Goal: Contribute content: Contribute content

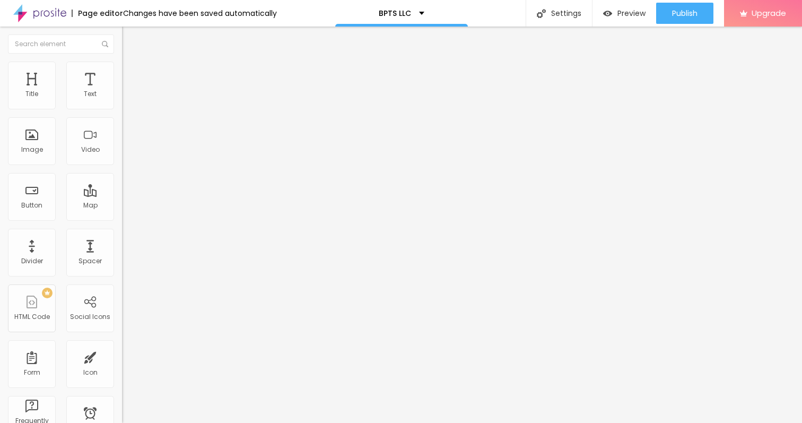
click at [131, 73] on span "Style" at bounding box center [138, 68] width 15 height 9
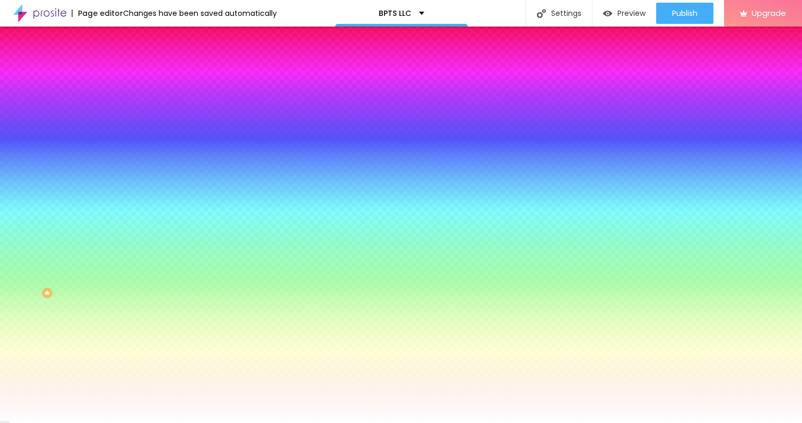
click at [131, 75] on span "Advanced" at bounding box center [148, 79] width 34 height 9
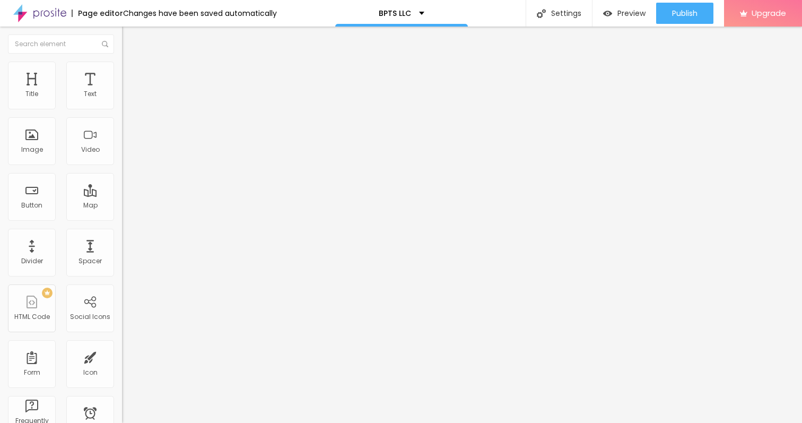
click at [131, 63] on span "Content" at bounding box center [144, 58] width 26 height 9
click at [122, 66] on li "Style" at bounding box center [183, 67] width 122 height 11
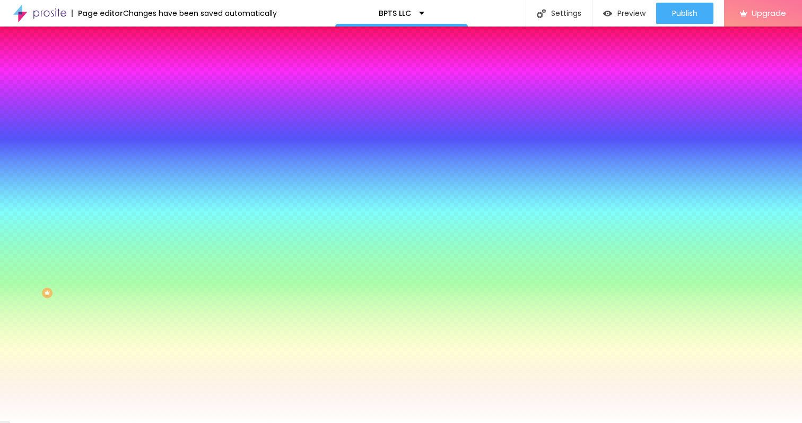
click at [130, 38] on img "button" at bounding box center [134, 38] width 8 height 8
click at [130, 35] on img "button" at bounding box center [134, 38] width 8 height 8
click at [130, 36] on img "button" at bounding box center [134, 38] width 8 height 8
click at [122, 60] on img at bounding box center [127, 56] width 10 height 10
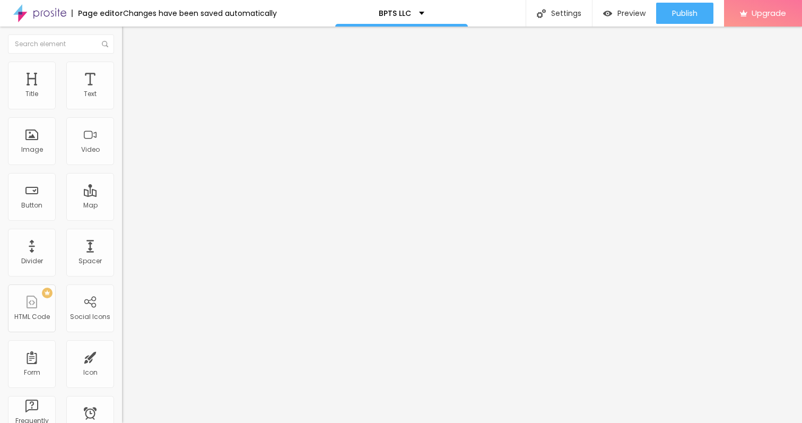
click at [130, 37] on img "button" at bounding box center [134, 38] width 8 height 8
click at [122, 91] on span "Add image" at bounding box center [143, 86] width 43 height 9
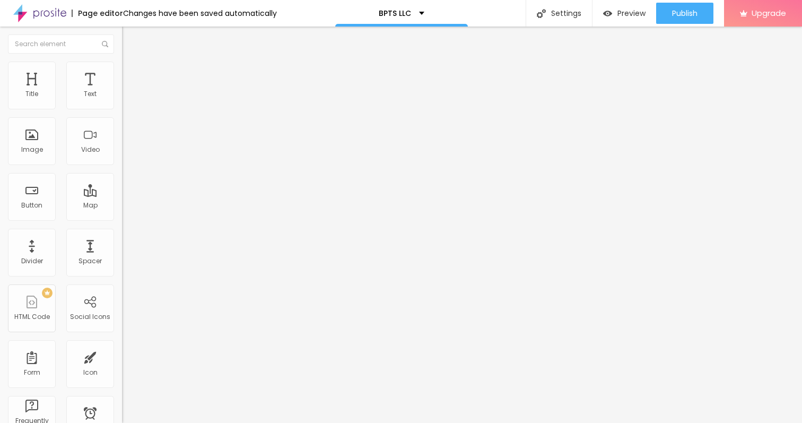
click at [131, 73] on span "Style" at bounding box center [138, 68] width 15 height 9
type input "65"
click at [122, 109] on input "range" at bounding box center [156, 104] width 68 height 8
type input "60"
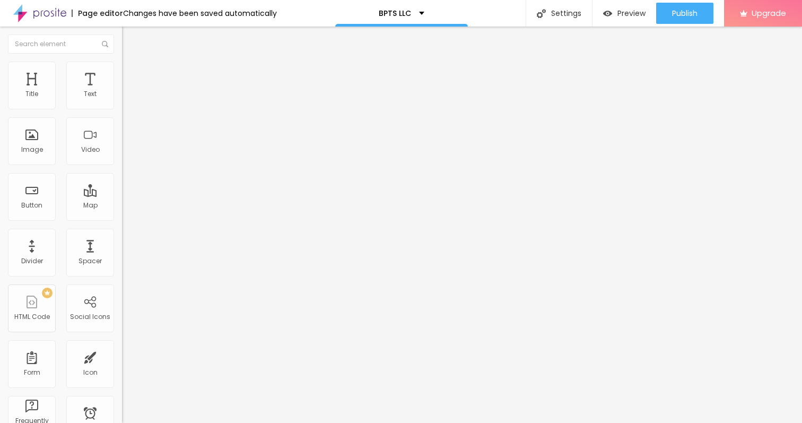
type input "60"
click at [122, 109] on input "range" at bounding box center [156, 104] width 68 height 8
type input "55"
click at [122, 109] on input "range" at bounding box center [156, 104] width 68 height 8
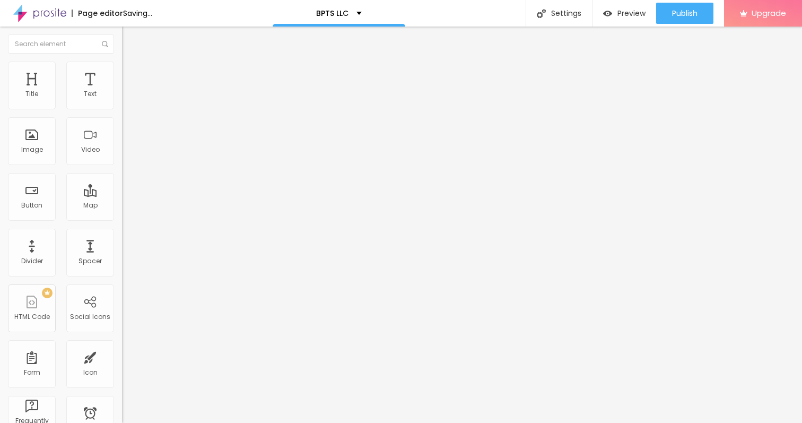
click at [122, 109] on input "range" at bounding box center [156, 104] width 68 height 8
type input "50"
type input "55"
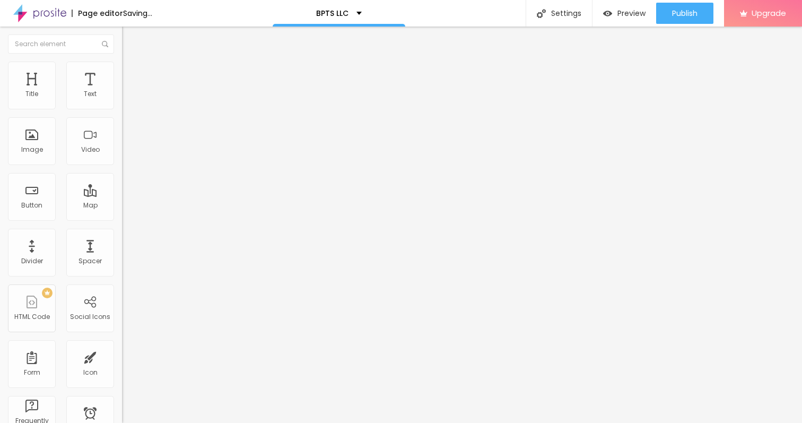
type input "50"
click at [122, 109] on input "range" at bounding box center [156, 104] width 68 height 8
type input "55"
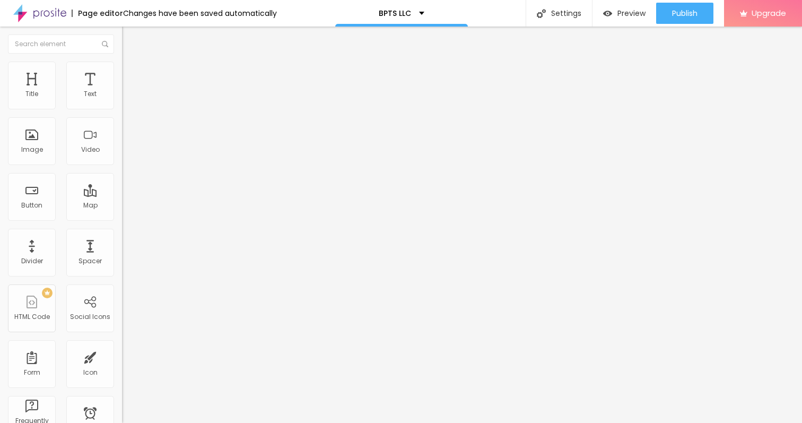
click at [122, 109] on input "range" at bounding box center [156, 104] width 68 height 8
type input "50"
click at [122, 109] on input "range" at bounding box center [156, 104] width 68 height 8
type input "10"
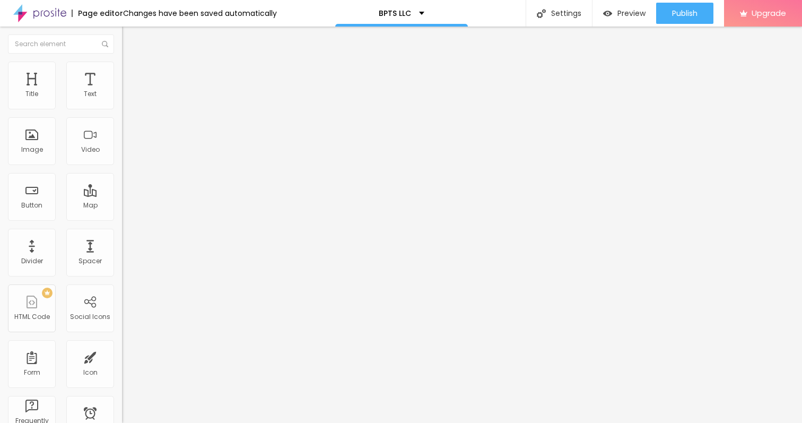
type input "10"
type input "12"
type input "15"
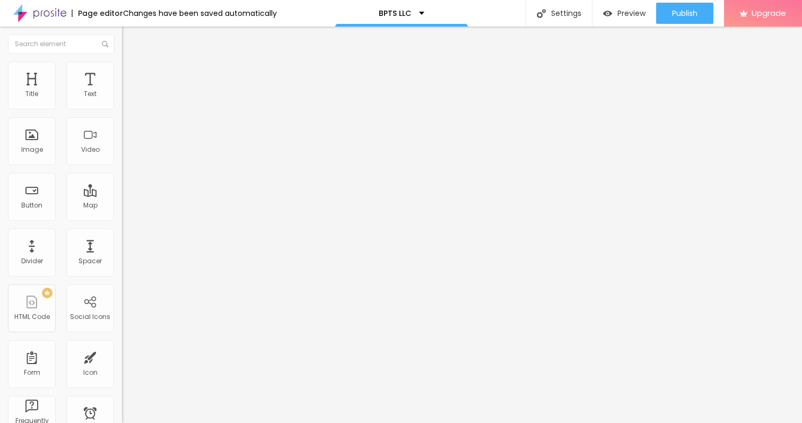
type input "17"
type input "20"
type input "21"
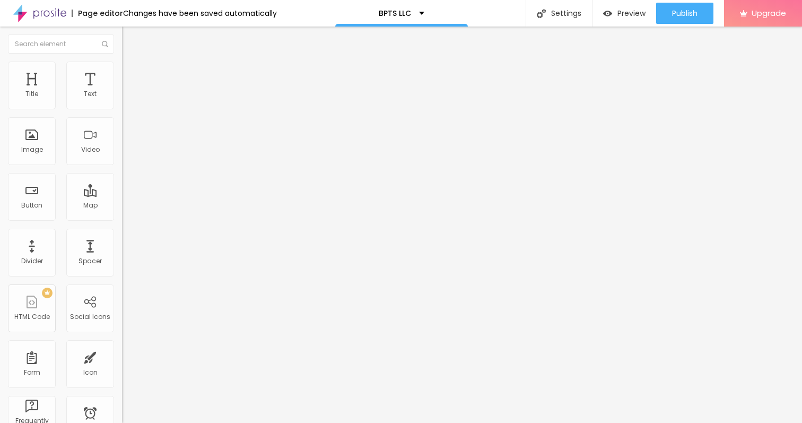
type input "21"
type input "22"
type input "25"
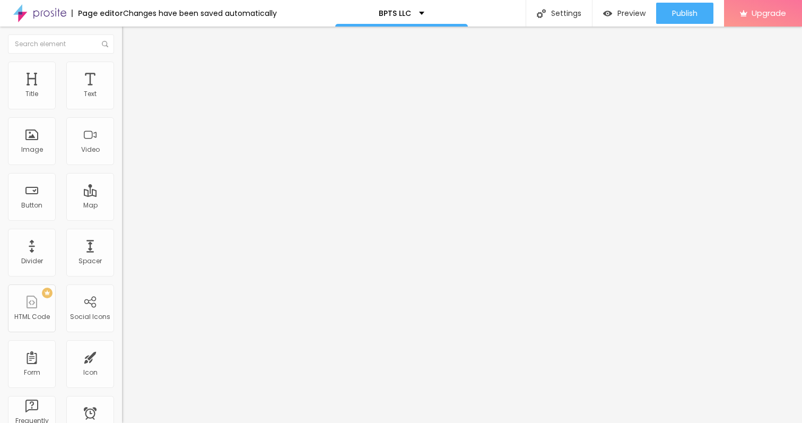
type input "26"
type input "27"
type input "28"
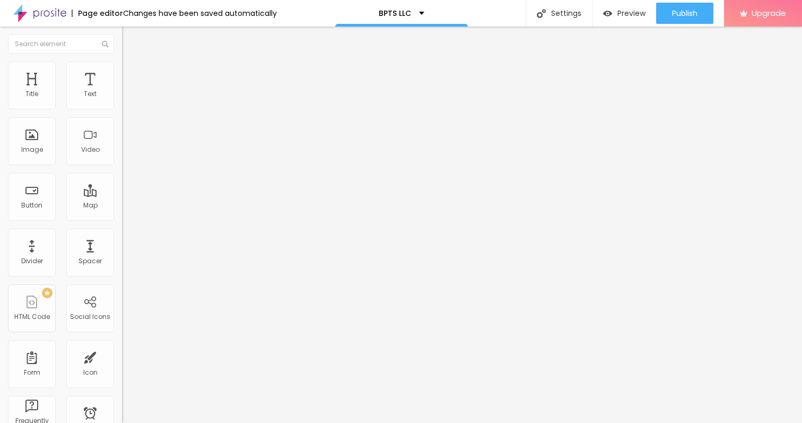
type input "28"
type input "29"
type input "30"
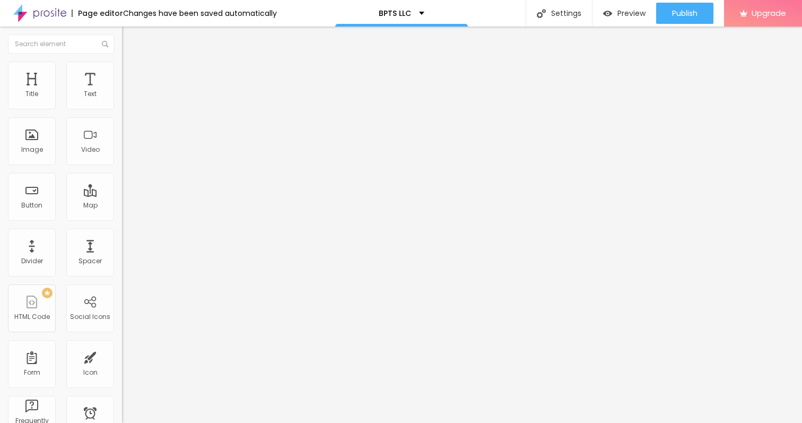
type input "32"
type input "33"
type input "34"
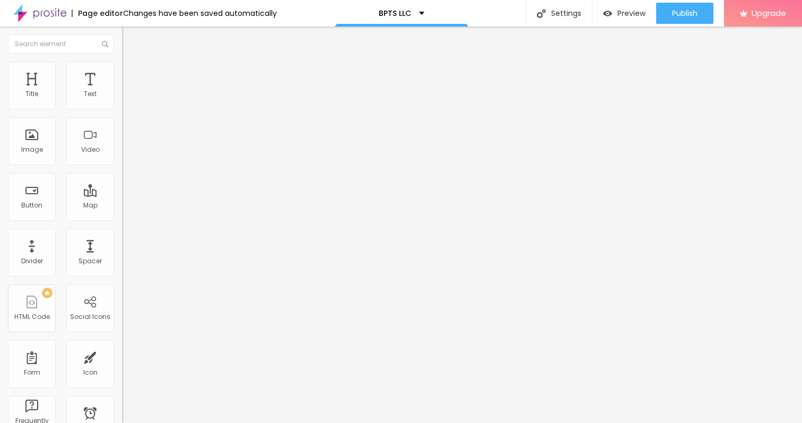
type input "34"
type input "35"
type input "37"
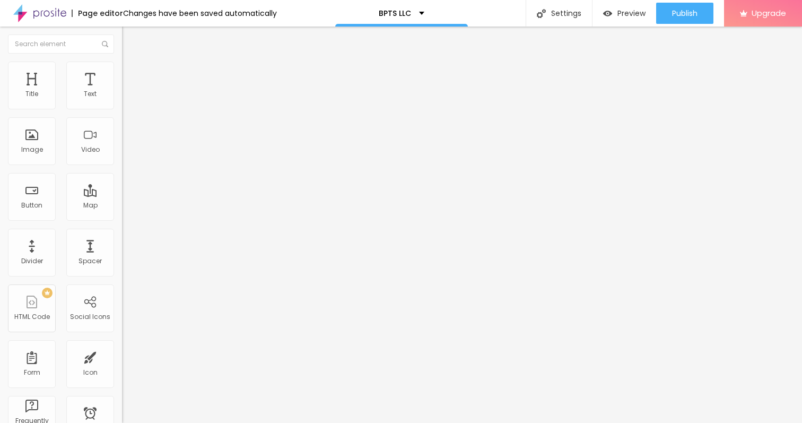
type input "38"
type input "39"
type input "40"
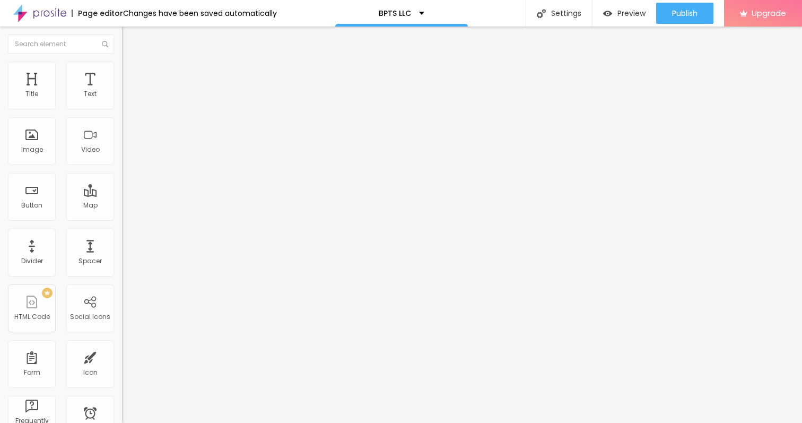
type input "40"
type input "41"
type input "42"
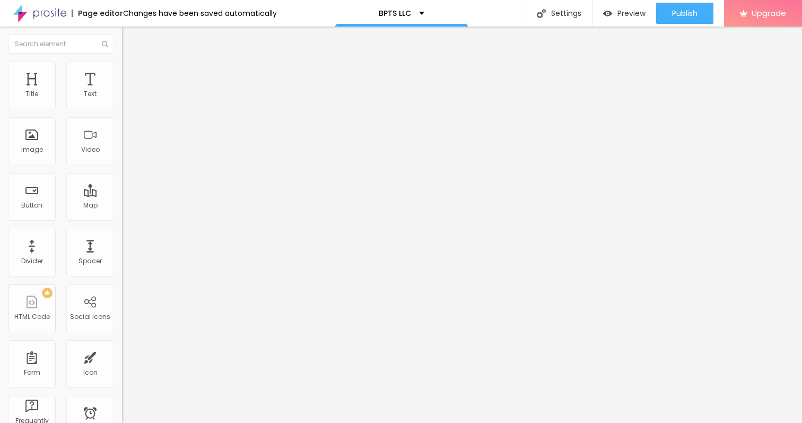
type input "44"
type input "45"
type input "46"
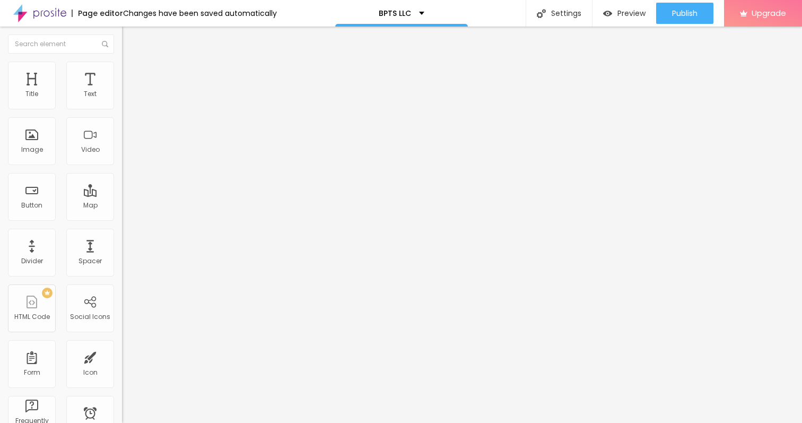
type input "46"
type input "47"
type input "48"
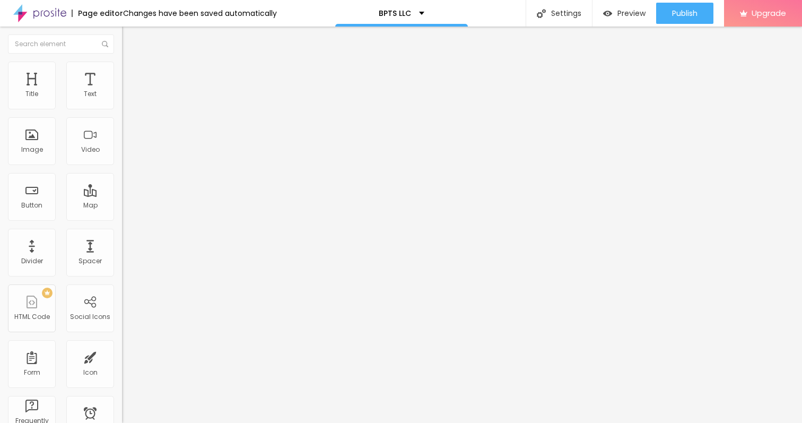
type input "49"
type input "50"
type input "51"
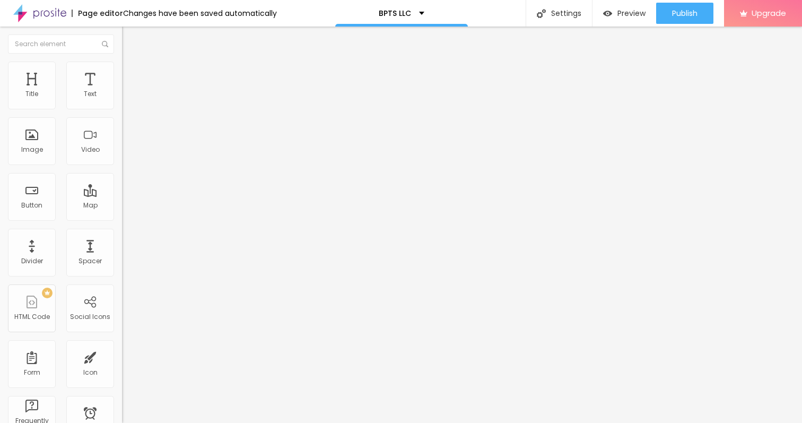
type input "51"
type input "50"
type input "49"
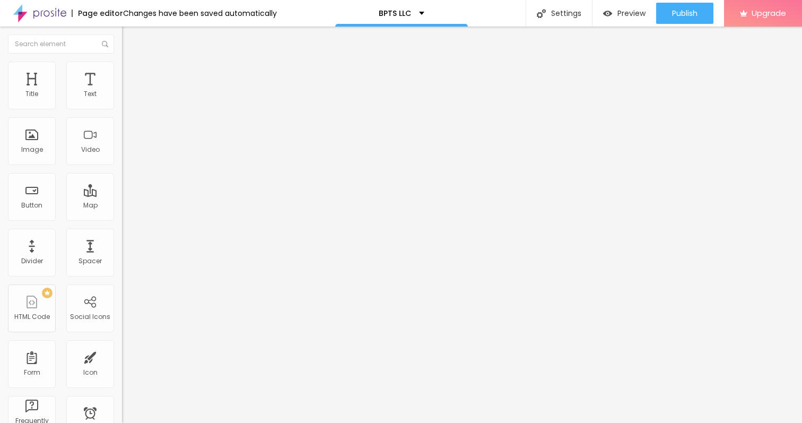
type input "48"
type input "47"
type input "46"
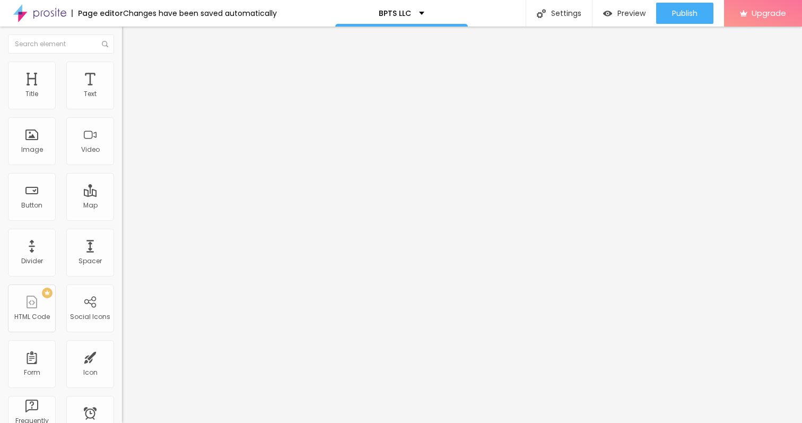
type input "46"
type input "45"
type input "44"
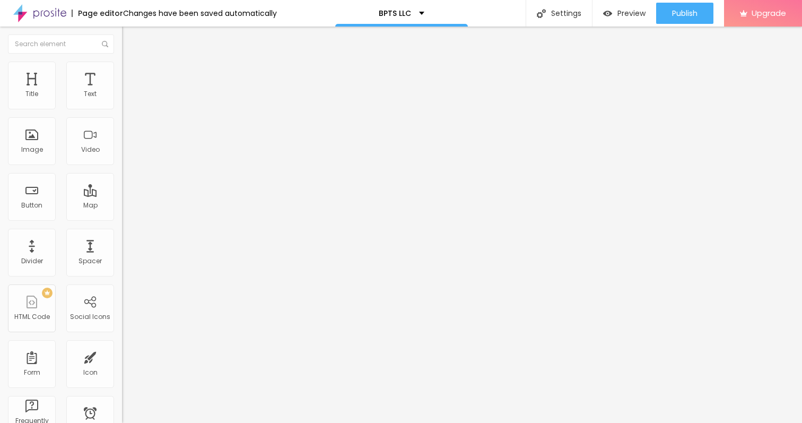
type input "43"
type input "42"
type input "41"
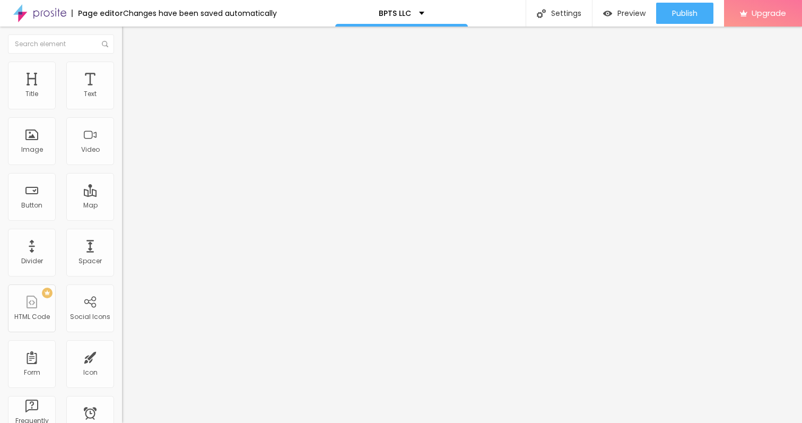
type input "41"
type input "40"
type input "39"
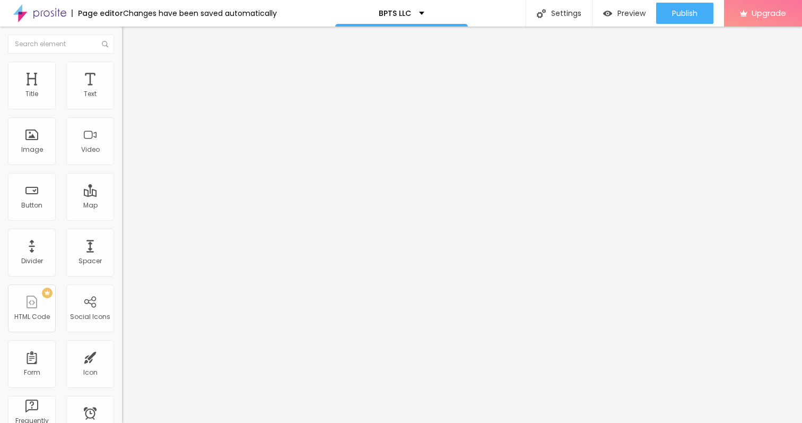
type input "38"
type input "37"
type input "36"
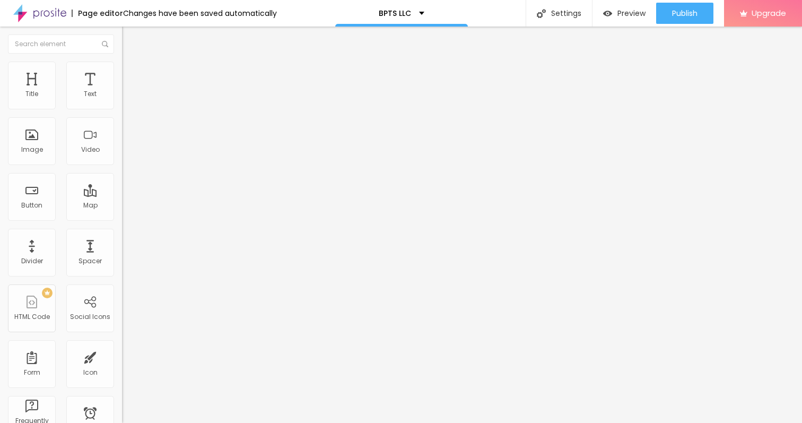
type input "36"
type input "35"
type input "34"
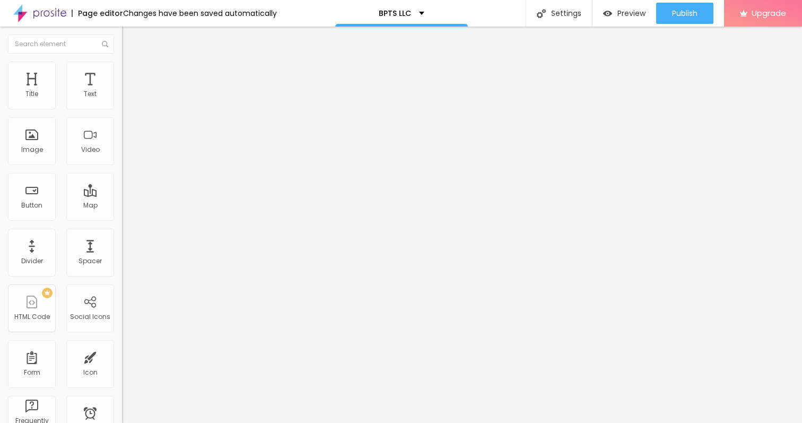
type input "32"
type input "31"
type input "30"
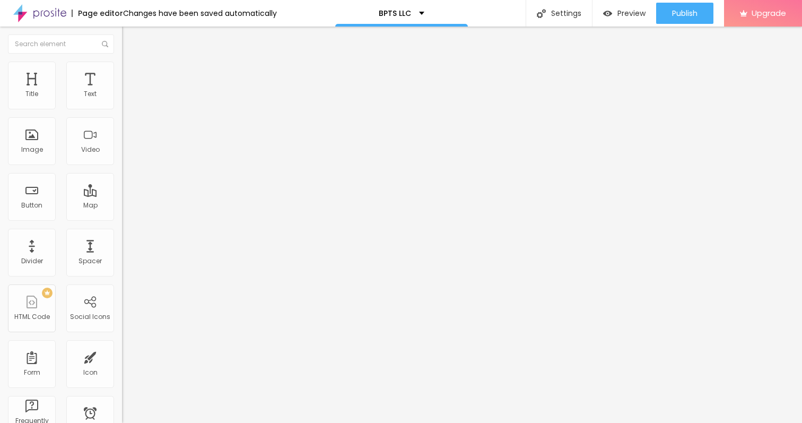
type input "30"
type input "31"
type input "32"
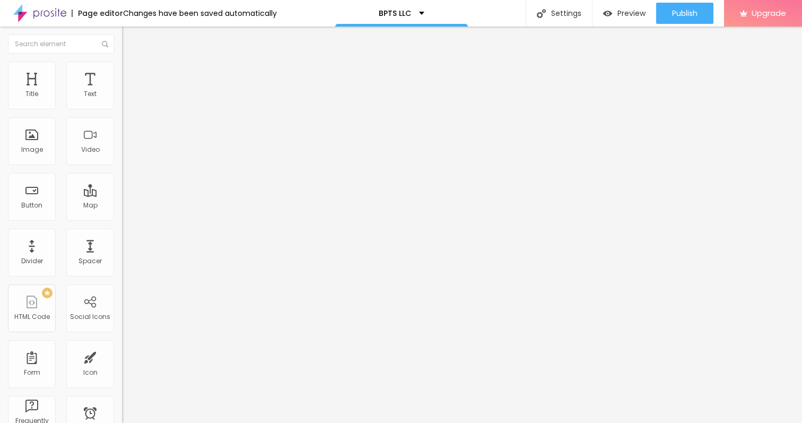
type input "33"
type input "34"
type input "35"
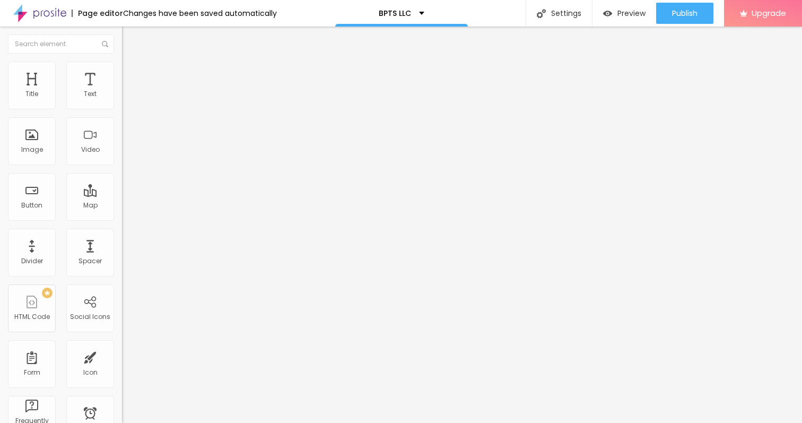
type input "35"
type input "36"
type input "35"
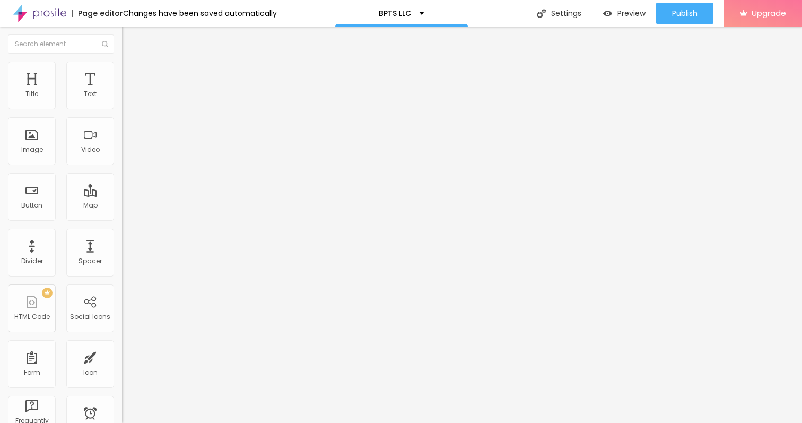
type input "34"
type input "33"
type input "32"
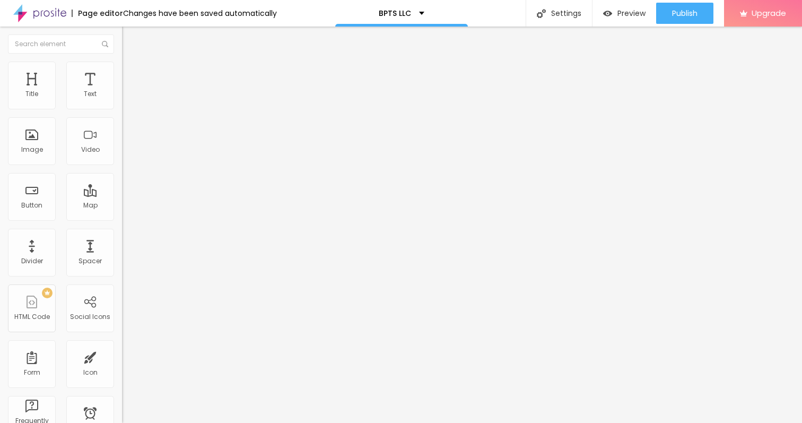
type input "32"
type input "31"
type input "30"
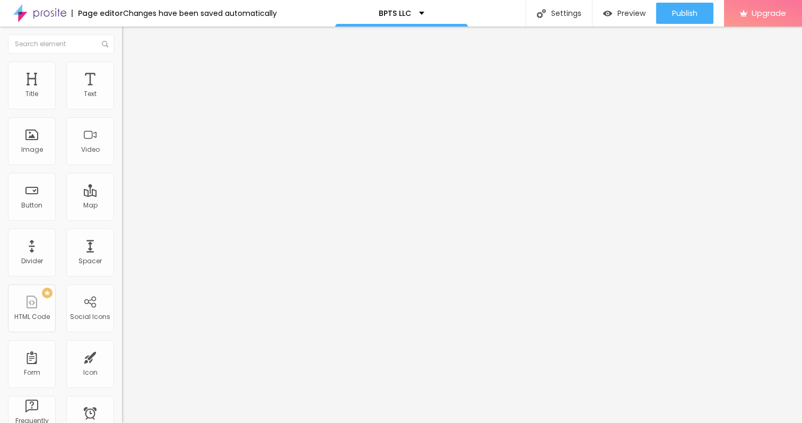
type input "29"
type input "28"
type input "27"
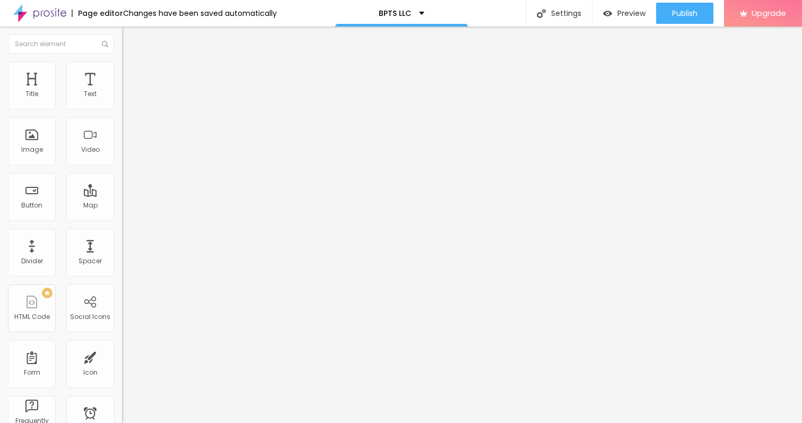
type input "27"
drag, startPoint x: 27, startPoint y: 131, endPoint x: 33, endPoint y: 132, distance: 6.4
click at [122, 233] on input "range" at bounding box center [156, 237] width 68 height 8
type input "19"
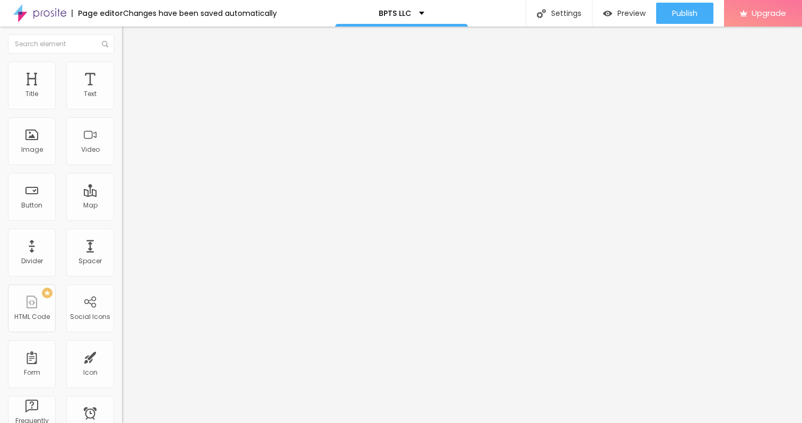
type input "18"
type input "17"
type input "16"
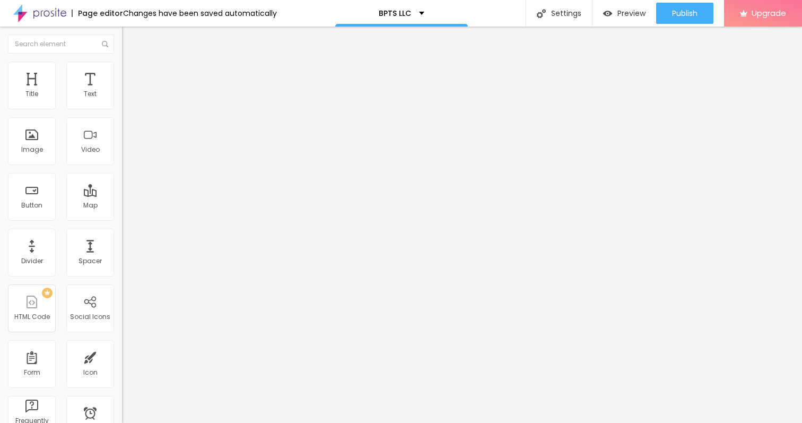
type input "16"
type input "15"
type input "14"
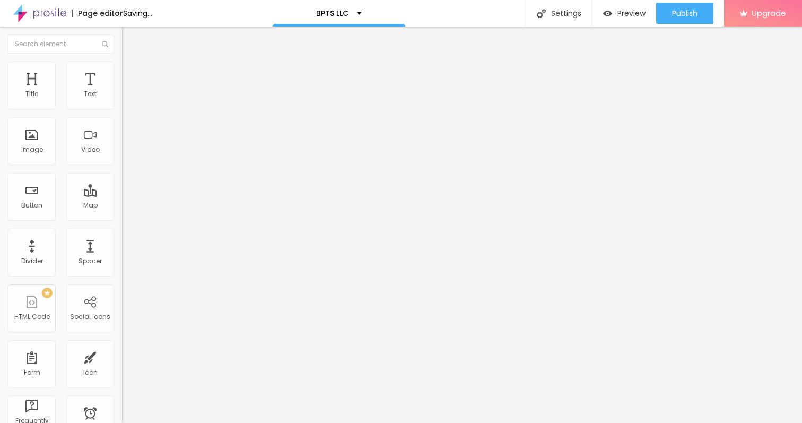
type input "13"
type input "11"
type input "10"
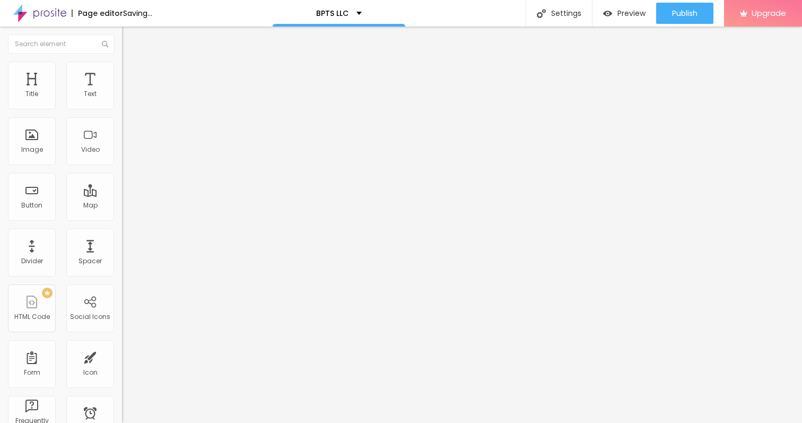
type input "10"
type input "8"
type input "4"
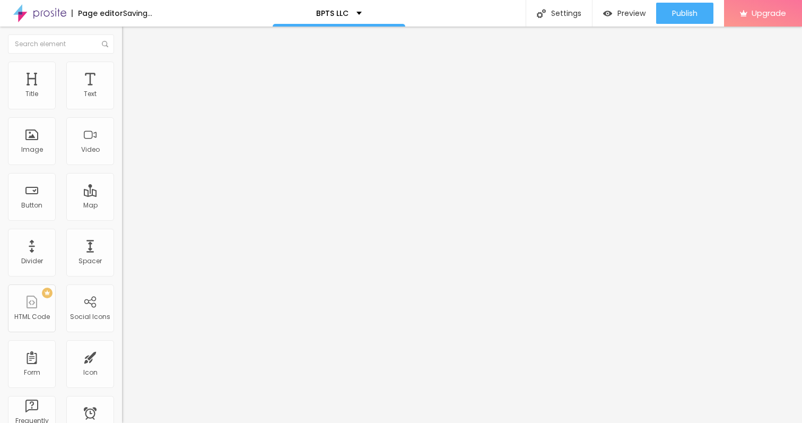
type input "3"
type input "2"
type input "0"
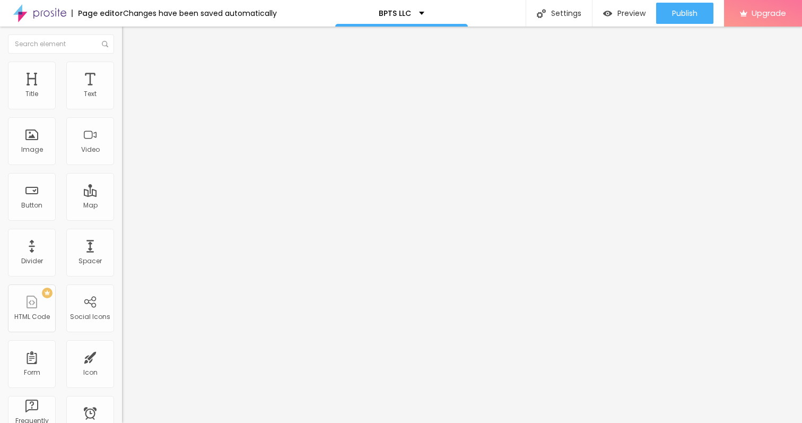
type input "0"
type input "1"
type input "2"
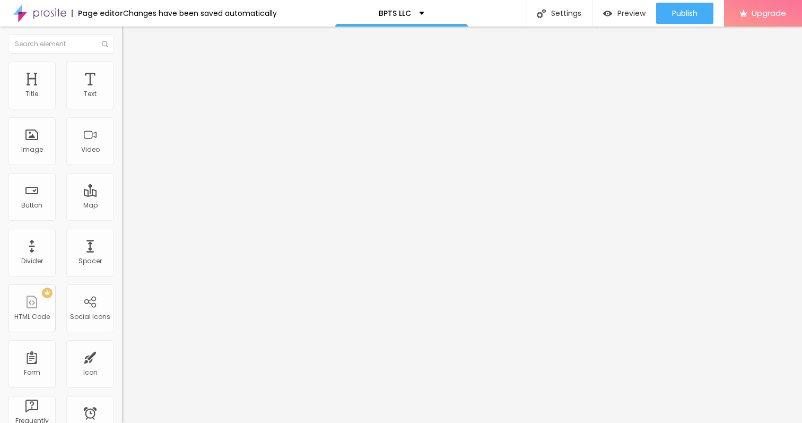
type input "3"
type input "4"
type input "5"
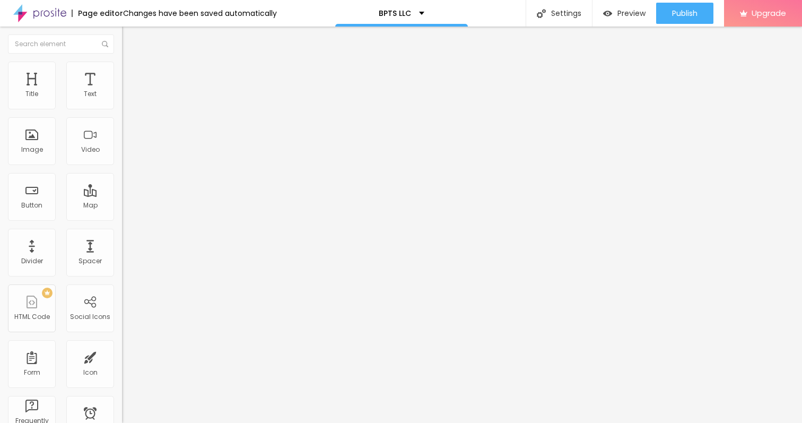
type input "5"
type input "6"
type input "7"
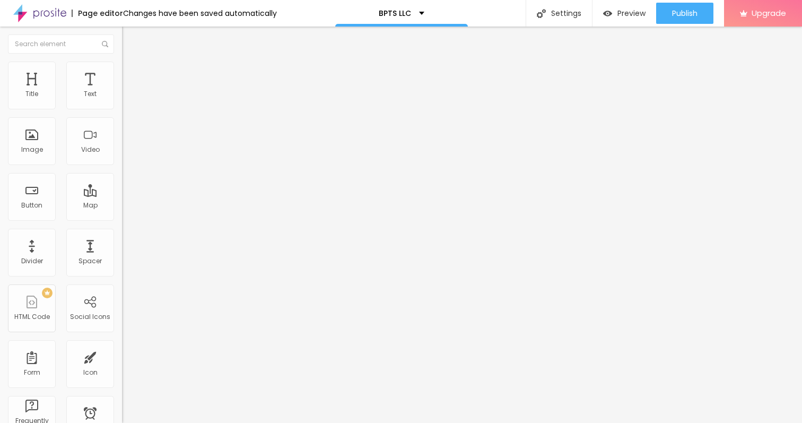
type input "8"
type input "9"
type input "10"
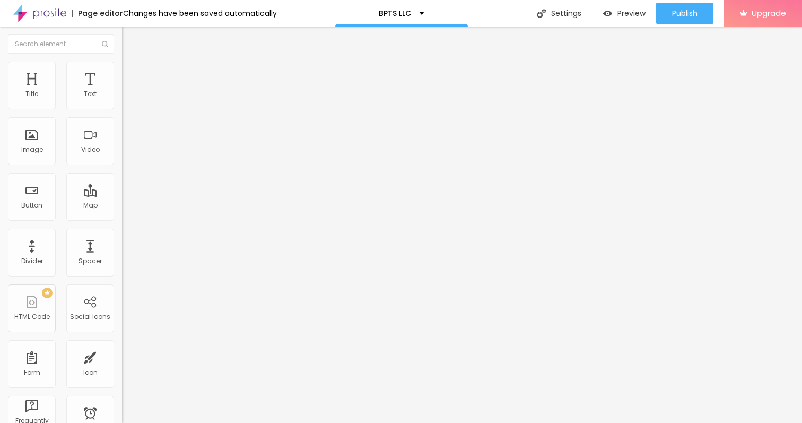
type input "10"
type input "11"
type input "12"
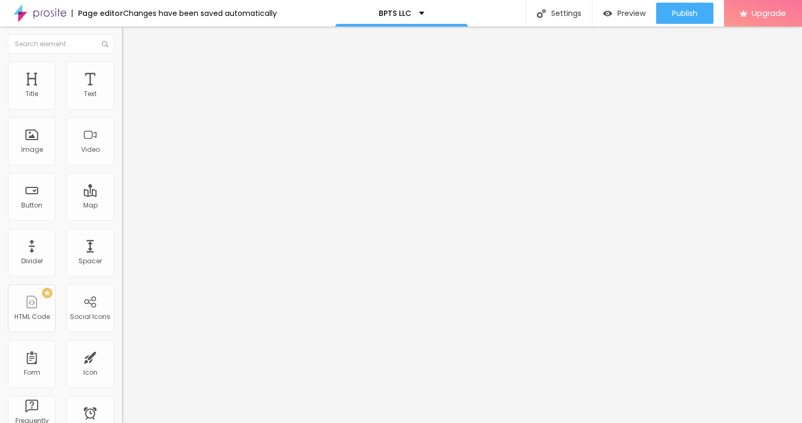
click at [122, 233] on input "range" at bounding box center [156, 237] width 68 height 8
click at [33, 146] on div "Image" at bounding box center [32, 149] width 22 height 7
click at [122, 72] on li "Advanced" at bounding box center [183, 67] width 122 height 11
drag, startPoint x: 32, startPoint y: 103, endPoint x: 40, endPoint y: 103, distance: 7.4
click at [122, 195] on input "range" at bounding box center [156, 199] width 68 height 8
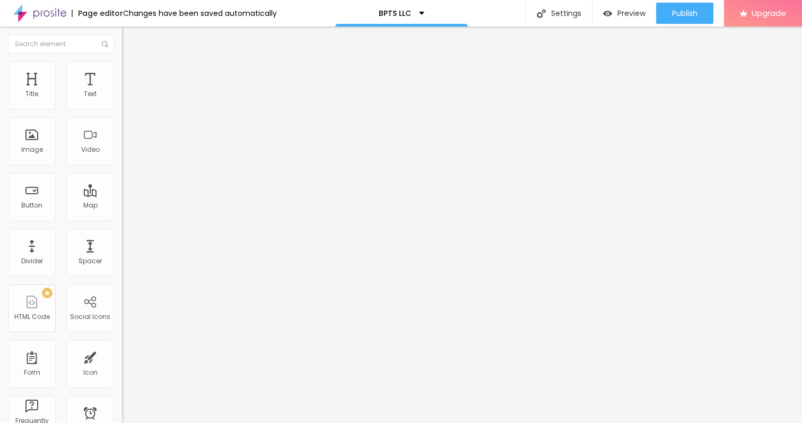
drag, startPoint x: 28, startPoint y: 124, endPoint x: 46, endPoint y: 125, distance: 18.1
click at [122, 345] on input "range" at bounding box center [156, 349] width 68 height 8
click at [122, 62] on li "Style" at bounding box center [183, 56] width 122 height 11
click at [122, 102] on button "button" at bounding box center [129, 96] width 15 height 11
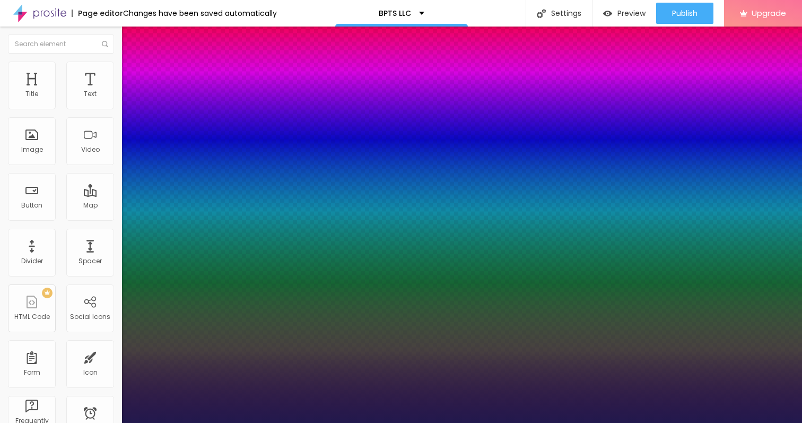
drag, startPoint x: 145, startPoint y: 179, endPoint x: 151, endPoint y: 182, distance: 5.9
drag, startPoint x: 137, startPoint y: 204, endPoint x: 147, endPoint y: 204, distance: 10.1
drag, startPoint x: 135, startPoint y: 229, endPoint x: 141, endPoint y: 229, distance: 5.8
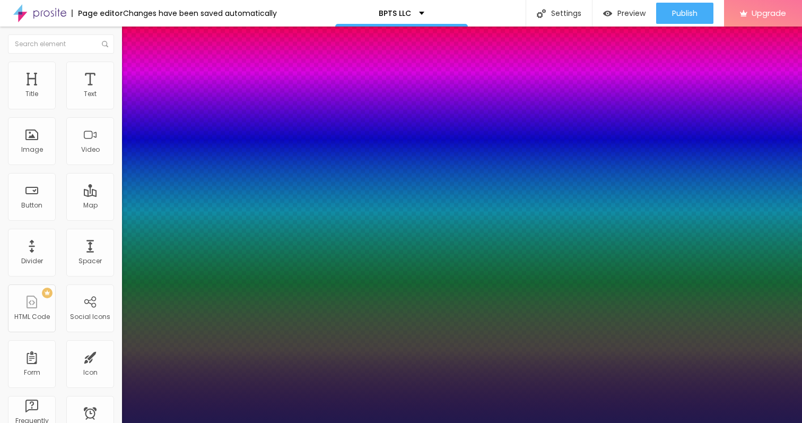
click at [399, 422] on div at bounding box center [401, 423] width 802 height 0
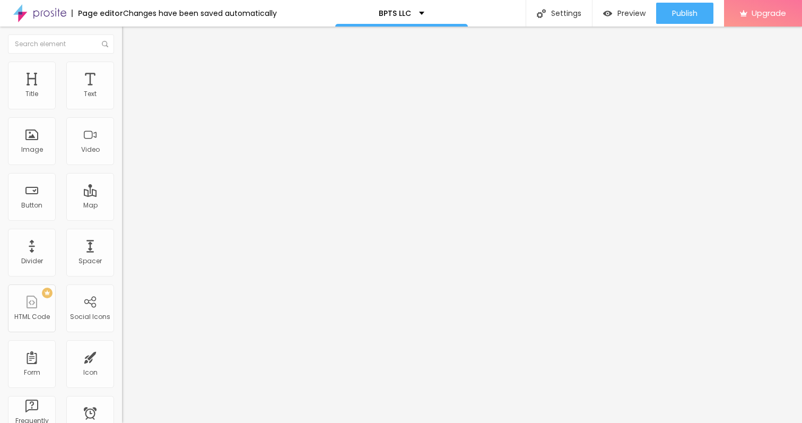
click at [122, 33] on button "Edit Text" at bounding box center [183, 39] width 122 height 24
click at [130, 39] on img "button" at bounding box center [134, 38] width 8 height 8
click at [122, 100] on input "Click me" at bounding box center [185, 94] width 127 height 11
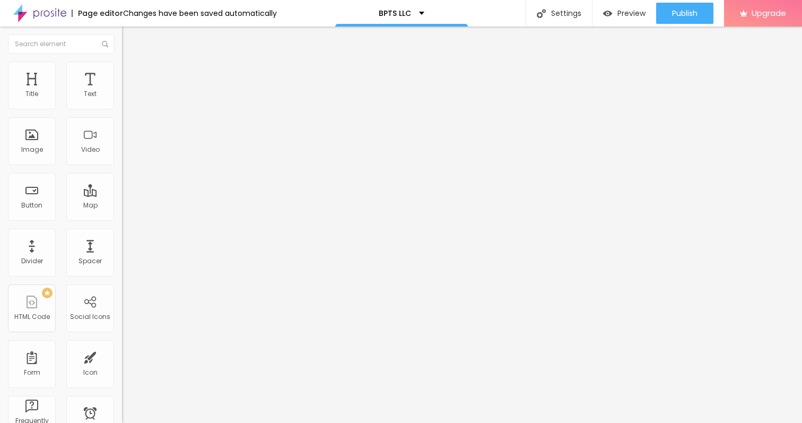
paste input "→ VIEW DOCUMENT HERE"
click at [122, 217] on input "https://" at bounding box center [185, 213] width 127 height 11
paste input "[URL][DOMAIN_NAME]"
drag, startPoint x: 20, startPoint y: 220, endPoint x: 0, endPoint y: 217, distance: 19.8
click at [122, 217] on div "Text → VIEW DOCUMENT HERE Align Size Default Small Default Big Link URL https:/…" at bounding box center [183, 160] width 122 height 154
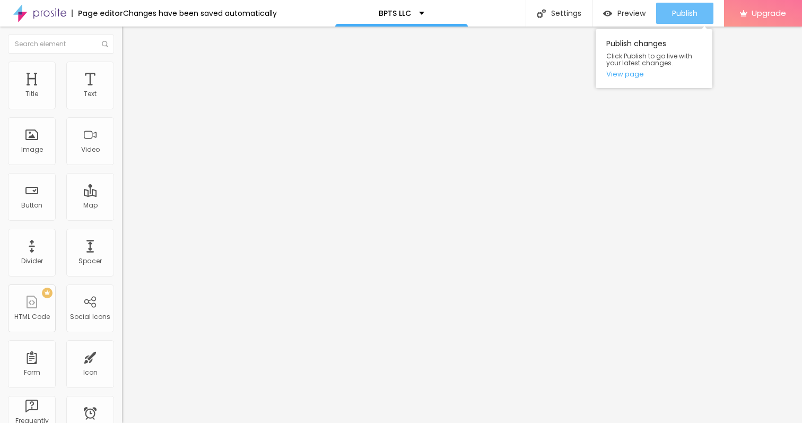
click at [675, 5] on div "Publish" at bounding box center [684, 13] width 25 height 21
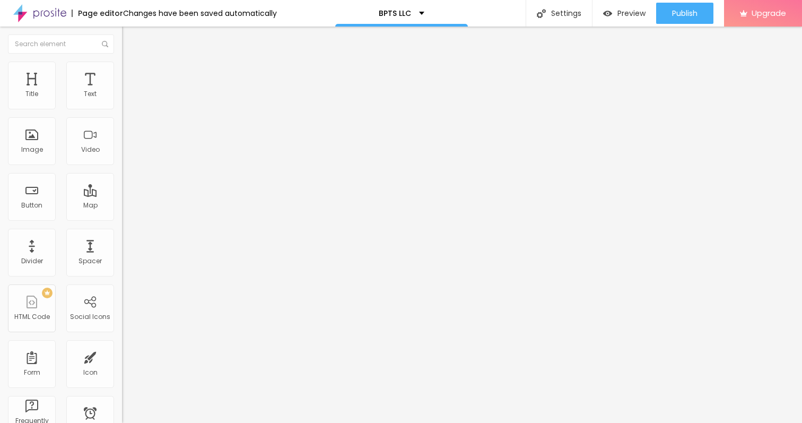
click at [131, 73] on span "Style" at bounding box center [138, 68] width 15 height 9
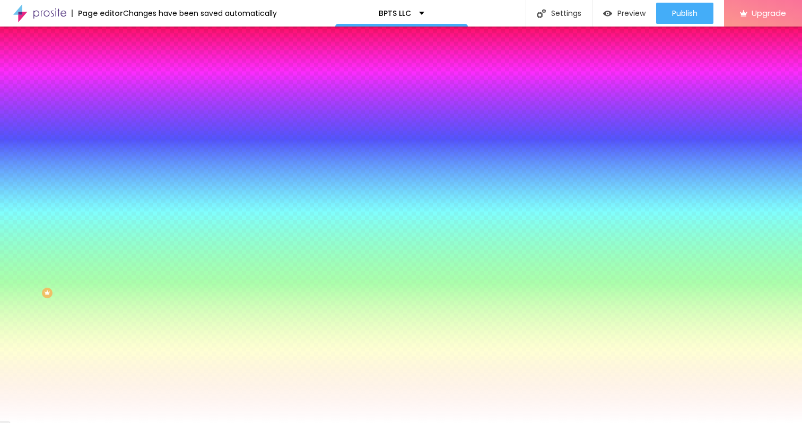
click at [122, 72] on li "Advanced" at bounding box center [183, 77] width 122 height 11
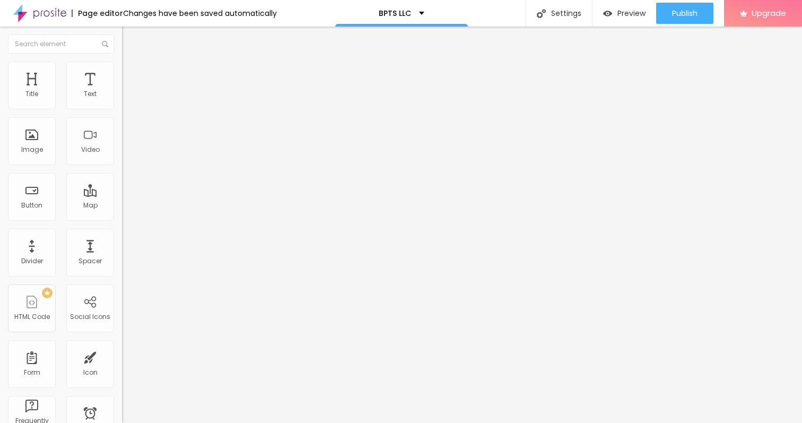
drag, startPoint x: 33, startPoint y: 102, endPoint x: 17, endPoint y: 101, distance: 15.5
click at [122, 206] on input "range" at bounding box center [156, 210] width 68 height 8
click at [33, 13] on img at bounding box center [39, 13] width 53 height 27
